Goal: Task Accomplishment & Management: Manage account settings

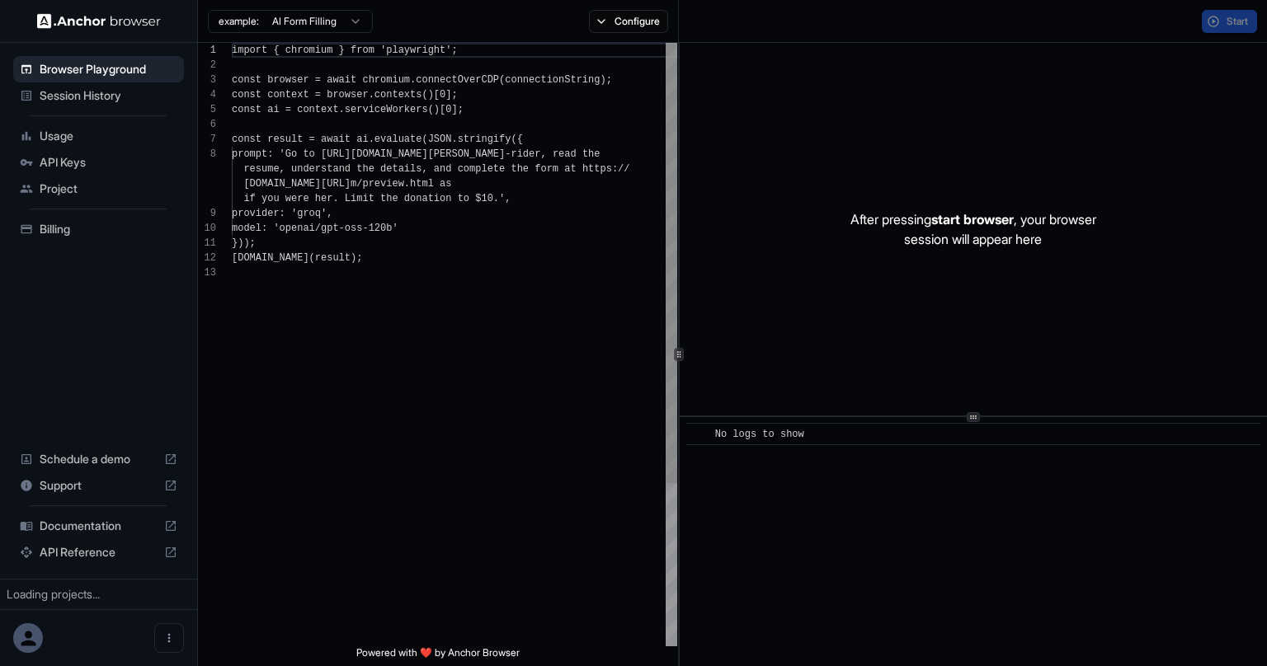
scroll to position [104, 0]
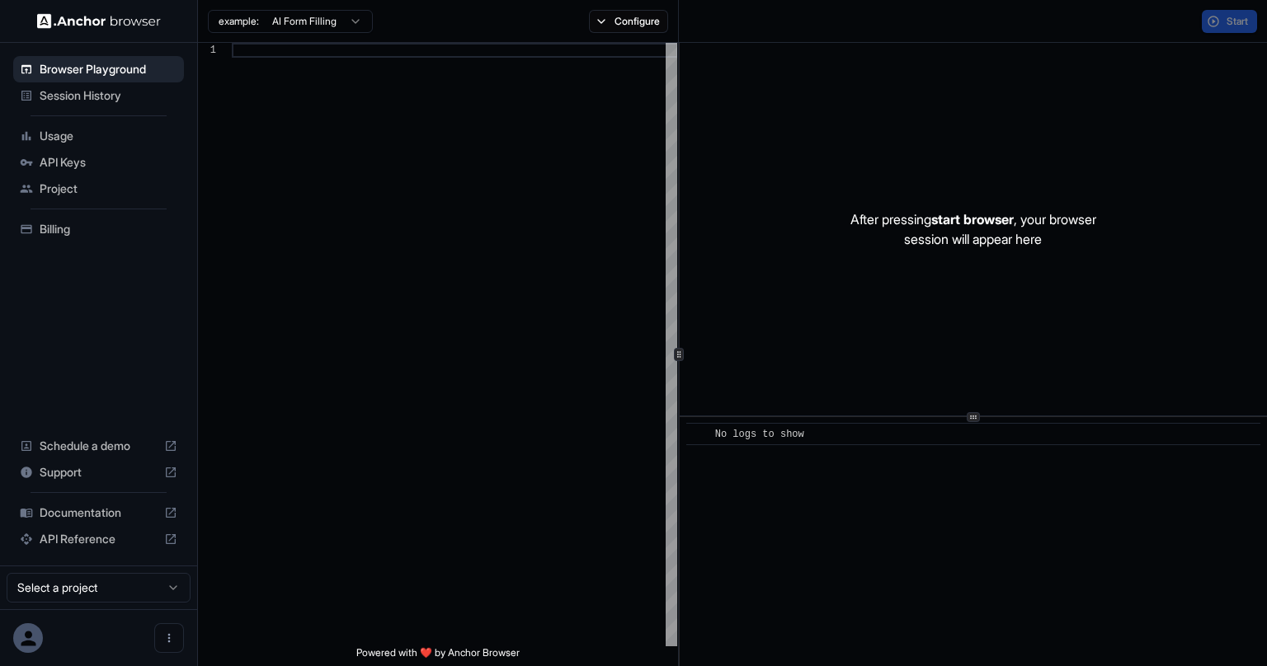
type textarea "**********"
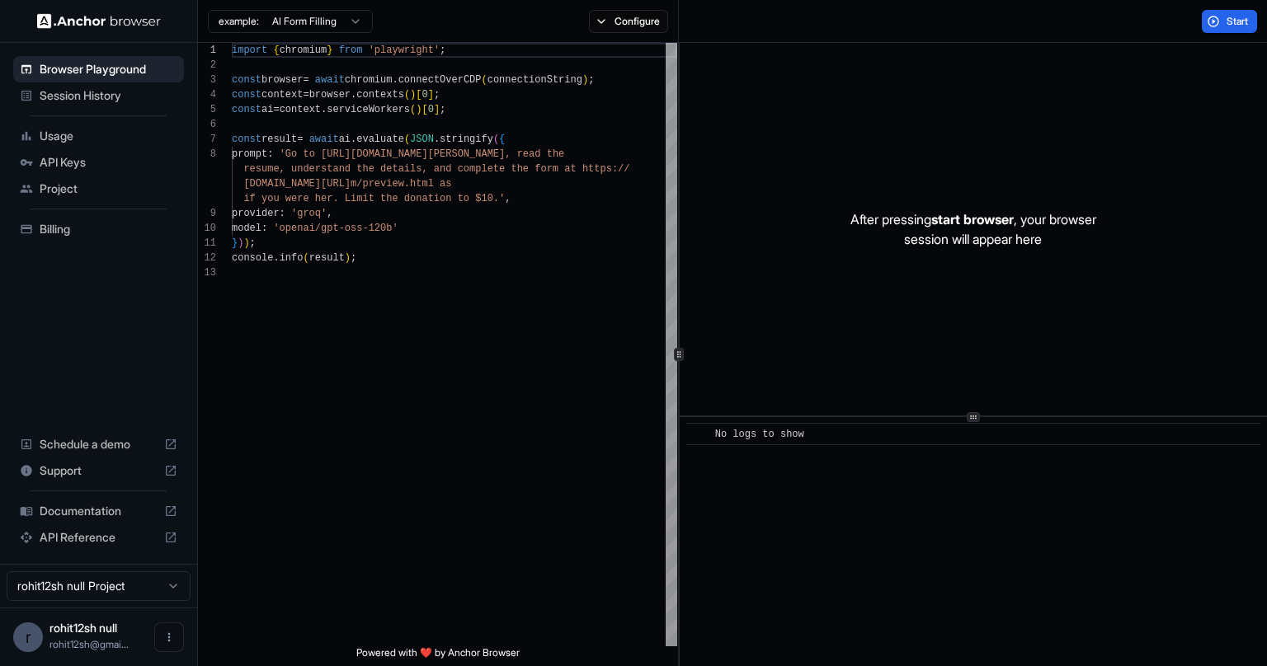
click at [78, 95] on span "Session History" at bounding box center [109, 95] width 138 height 16
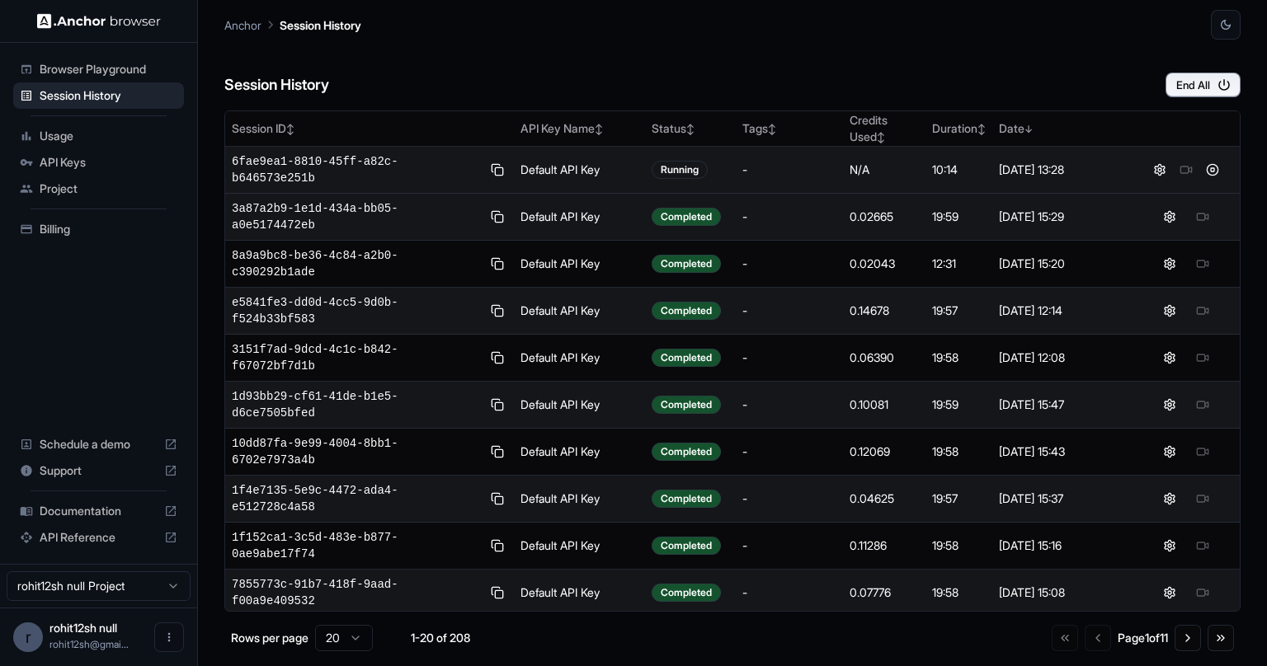
click at [817, 176] on div "-" at bounding box center [789, 170] width 94 height 16
click at [1151, 172] on button at bounding box center [1159, 170] width 20 height 20
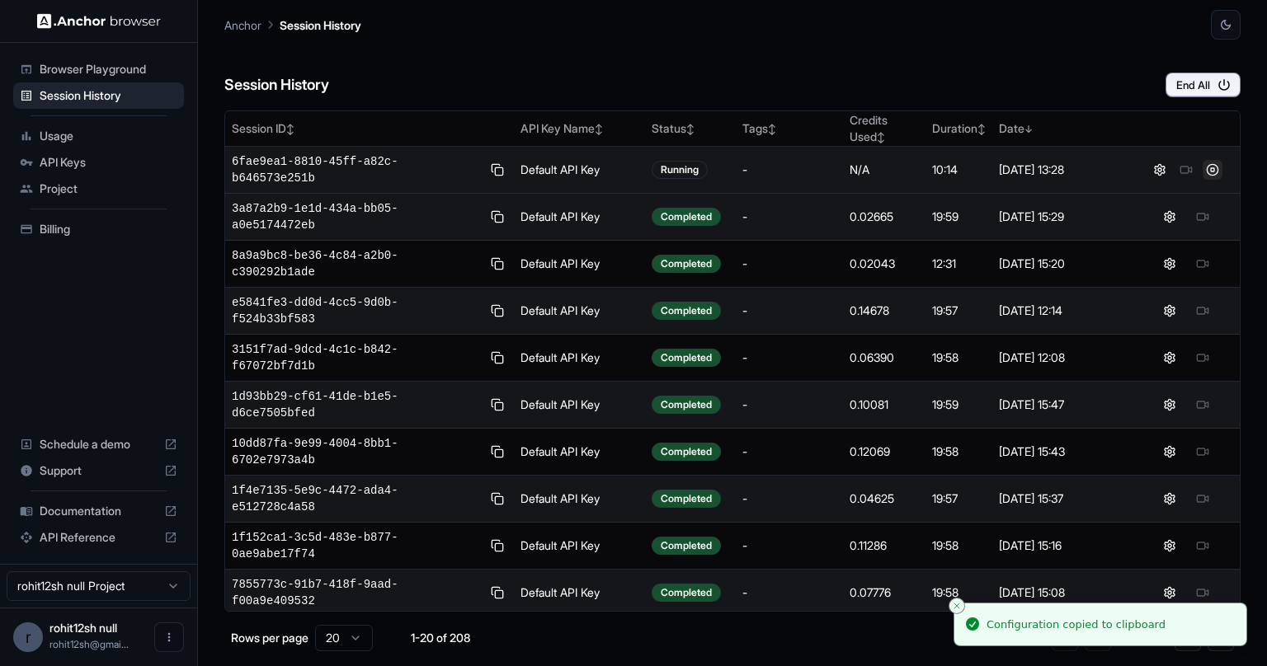
click at [1208, 168] on button at bounding box center [1212, 170] width 20 height 20
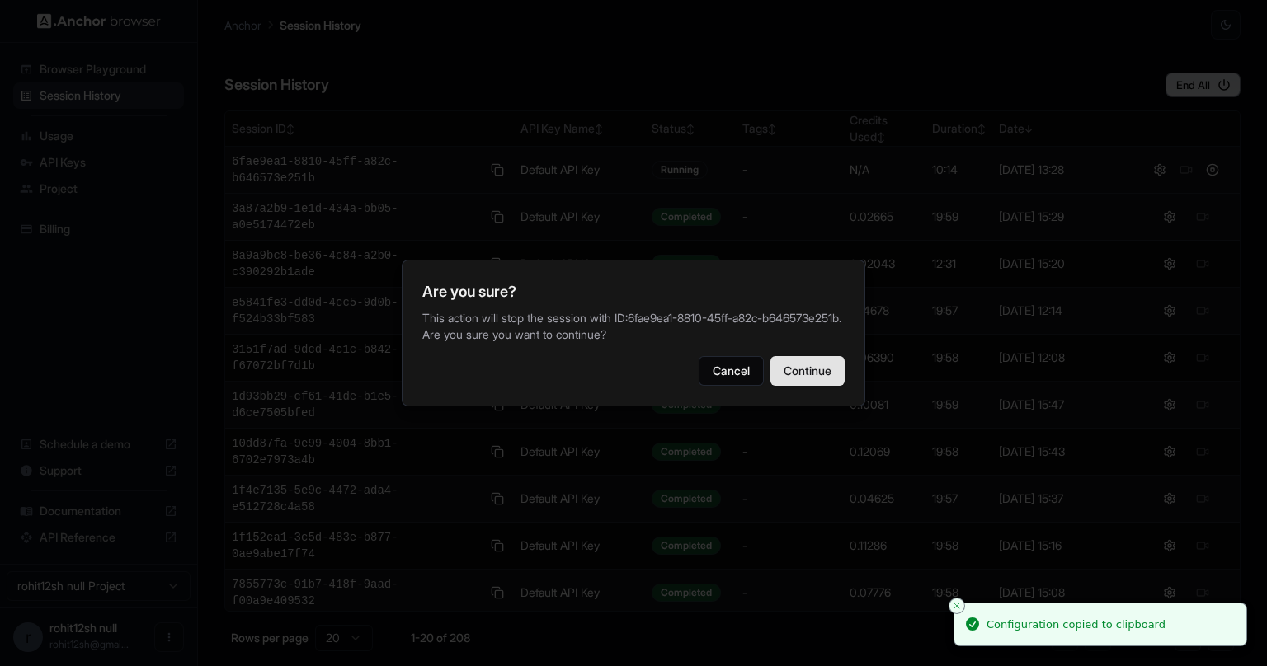
click at [821, 385] on button "Continue" at bounding box center [807, 371] width 74 height 30
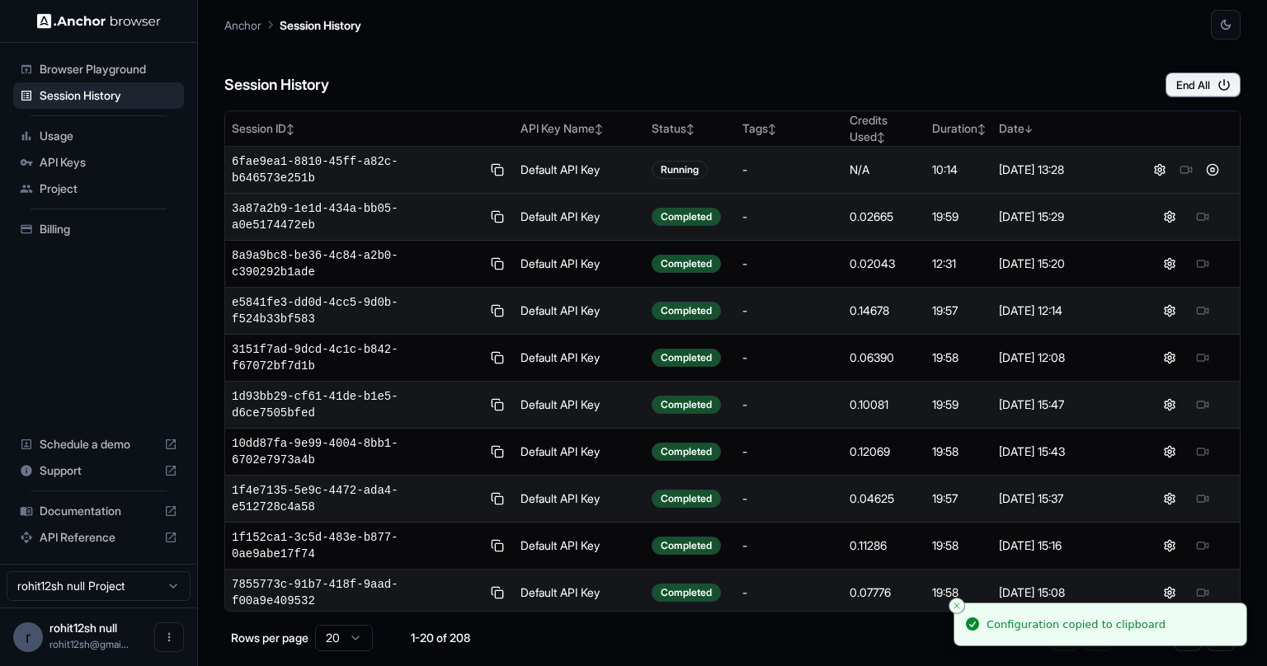
click at [901, 63] on div "Session History End All" at bounding box center [732, 69] width 1016 height 58
click at [1183, 87] on button "End All" at bounding box center [1202, 85] width 75 height 25
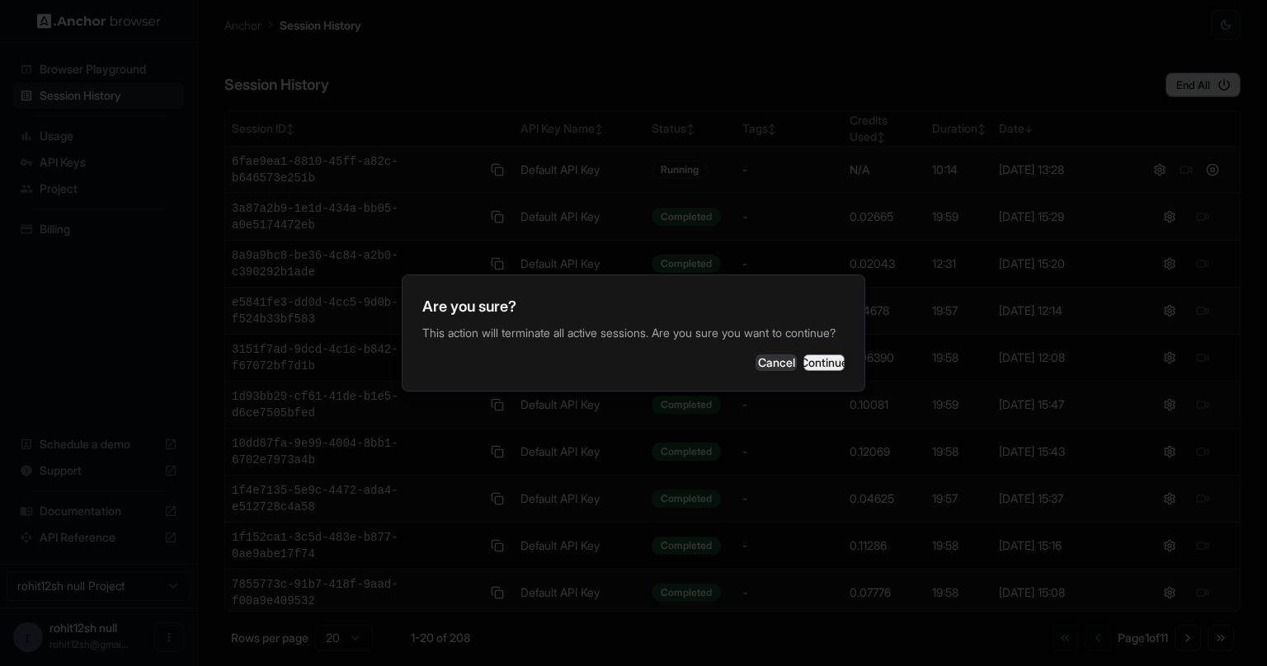
click at [803, 365] on button "Continue" at bounding box center [823, 363] width 41 height 16
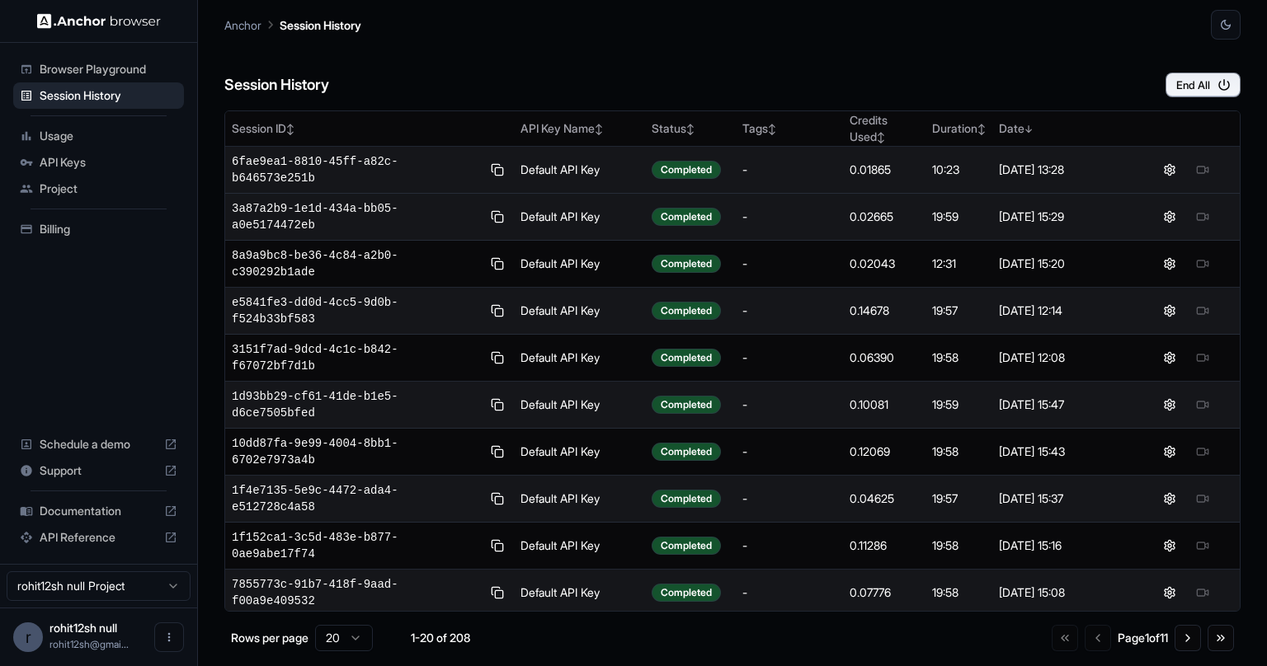
click at [880, 40] on div "Session History End All" at bounding box center [732, 69] width 1016 height 58
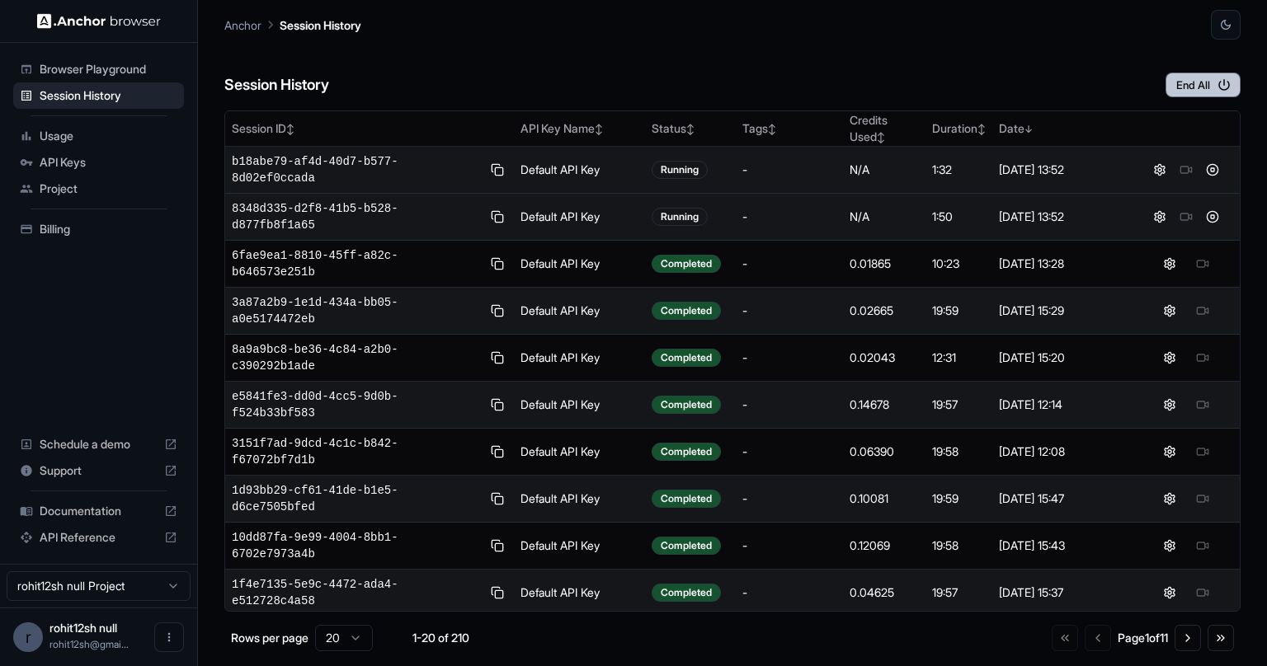
click at [1211, 89] on button "End All" at bounding box center [1202, 85] width 75 height 25
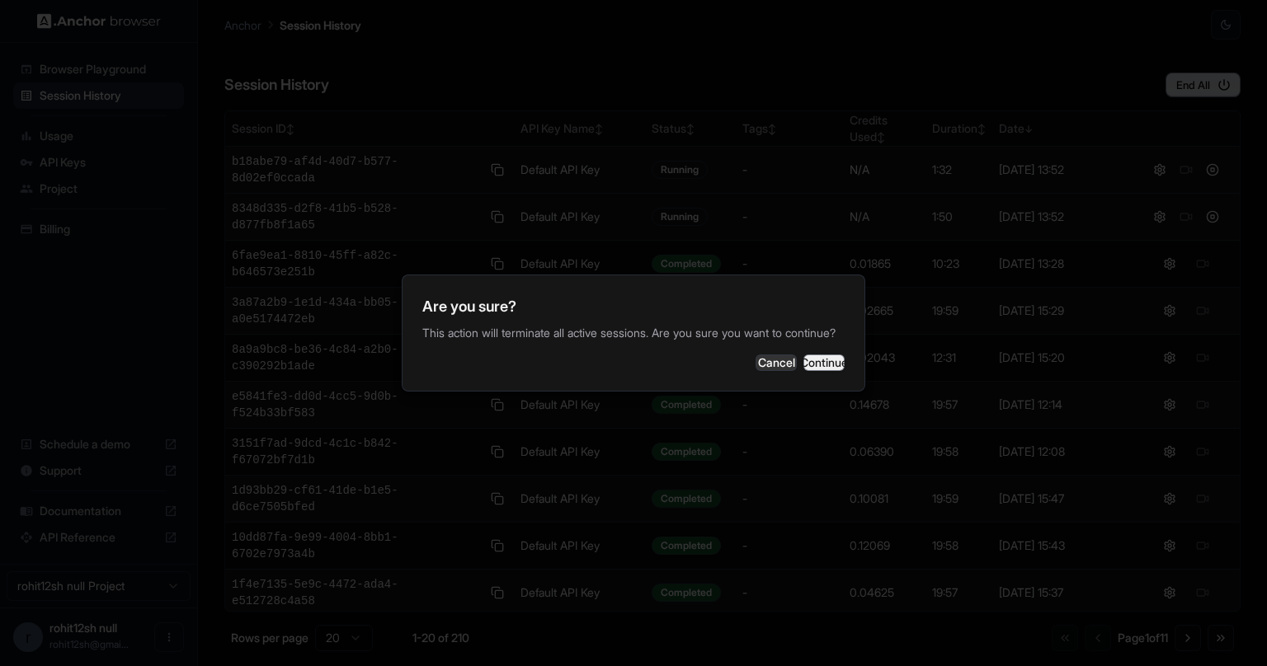
click at [811, 371] on button "Continue" at bounding box center [823, 363] width 41 height 16
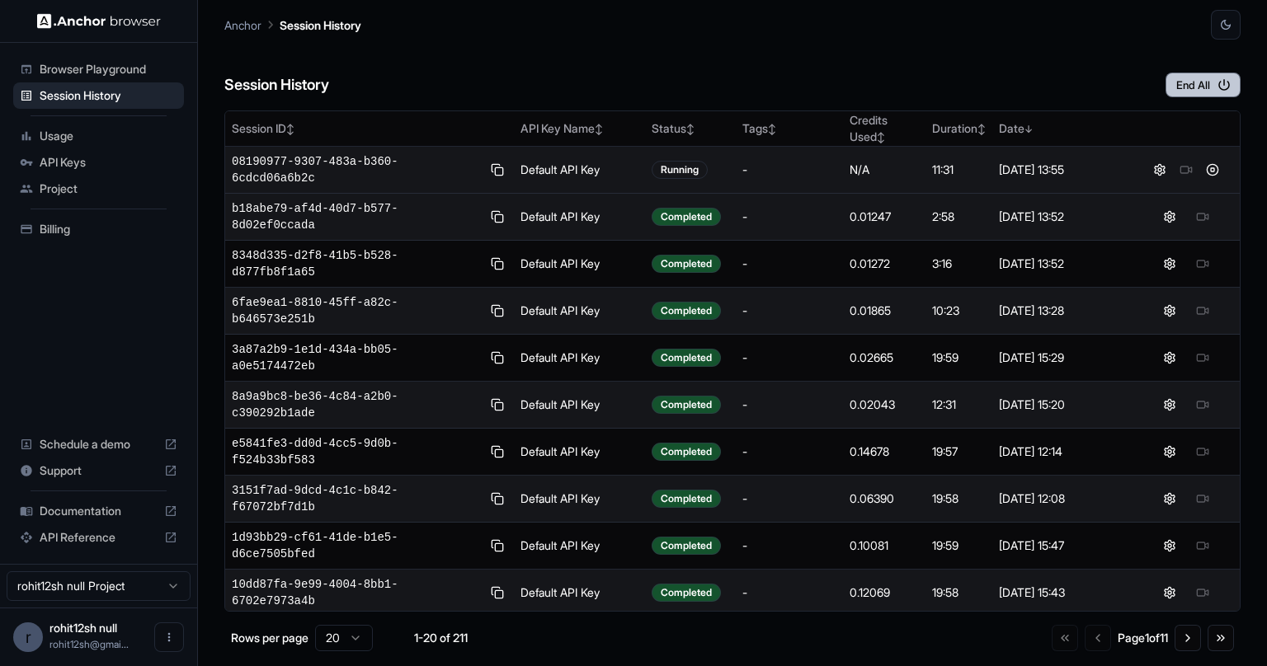
click at [1215, 85] on button "End All" at bounding box center [1202, 85] width 75 height 25
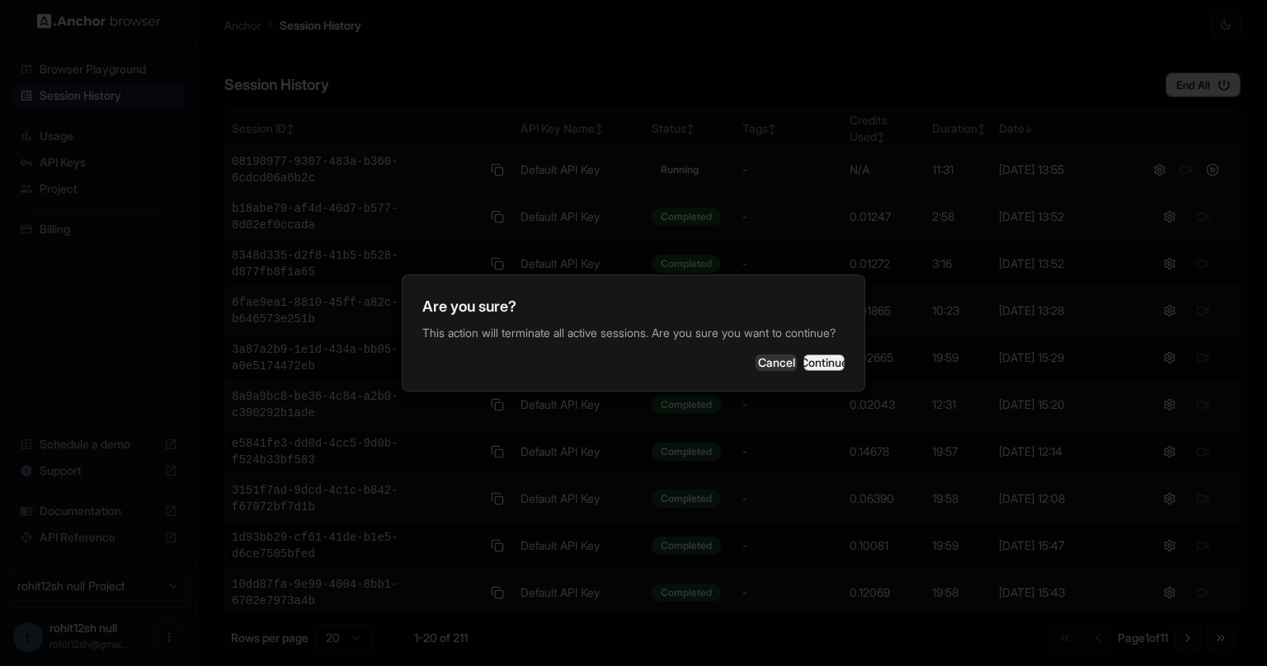
click at [815, 371] on button "Continue" at bounding box center [823, 363] width 41 height 16
